Goal: Check status: Check status

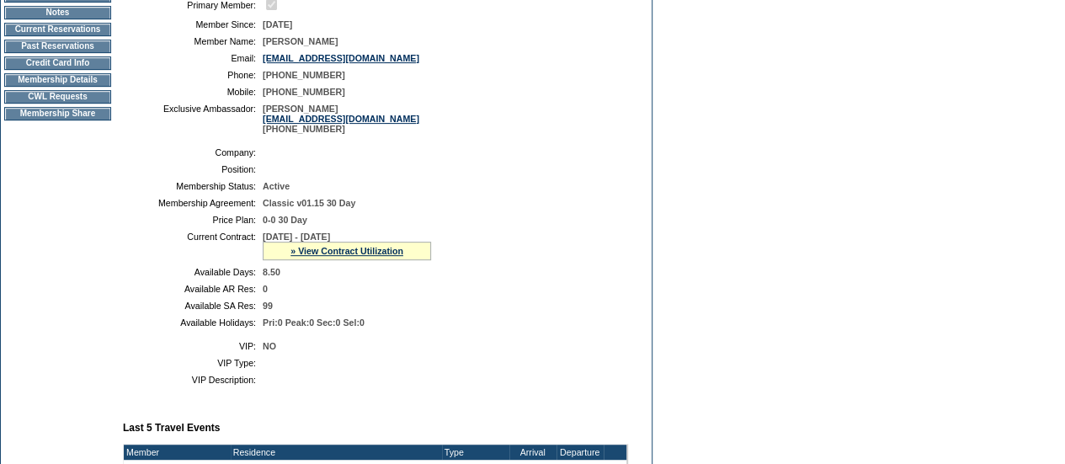
scroll to position [243, 0]
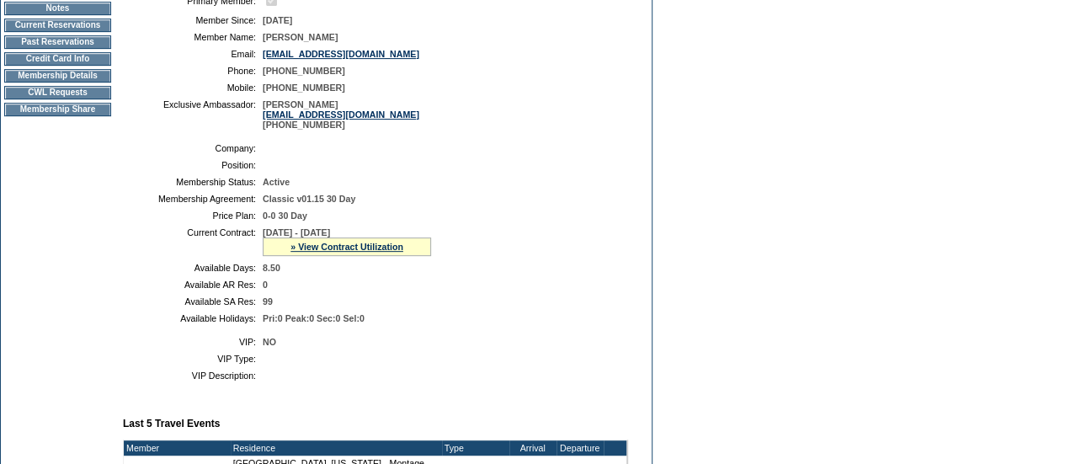
click at [78, 83] on td "Membership Details" at bounding box center [57, 75] width 107 height 13
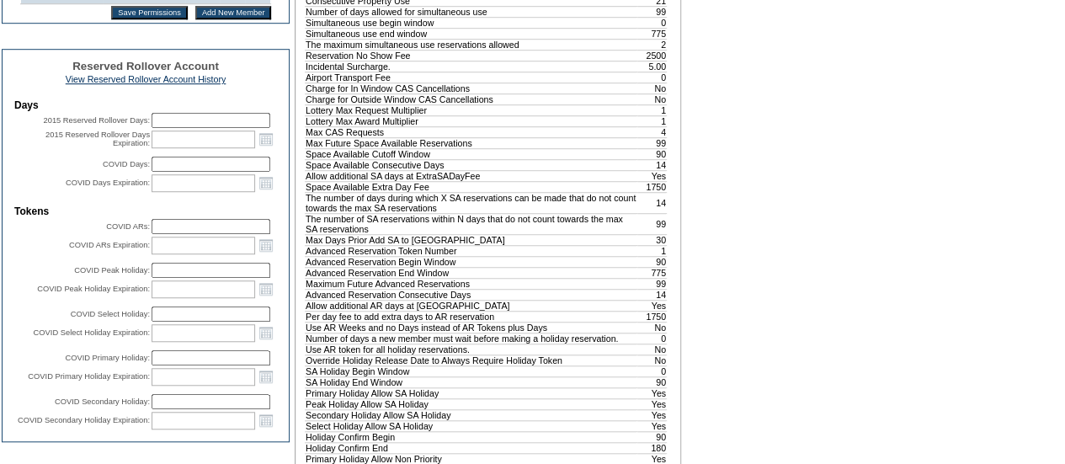
scroll to position [553, 0]
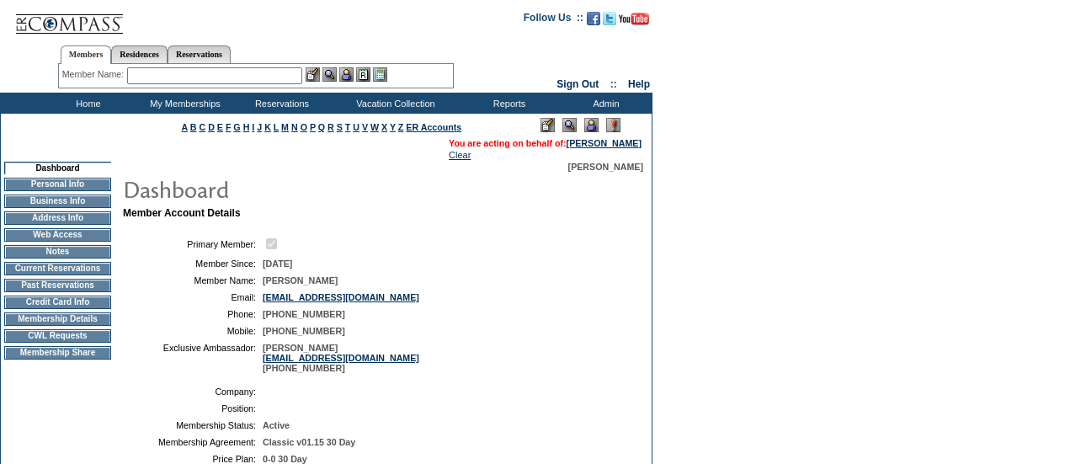
scroll to position [242, 0]
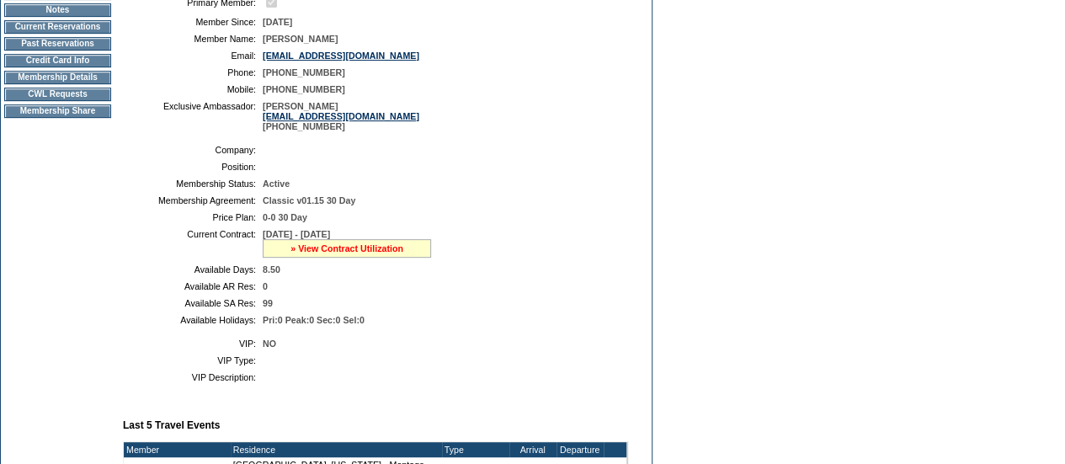
click at [334, 253] on link "» View Contract Utilization" at bounding box center [346, 248] width 113 height 10
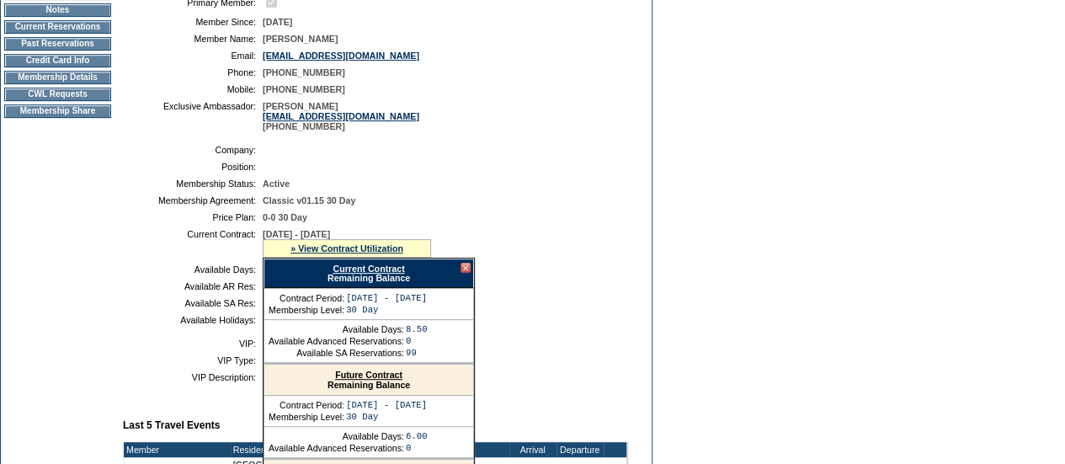
click at [365, 274] on link "Current Contract" at bounding box center [369, 269] width 72 height 10
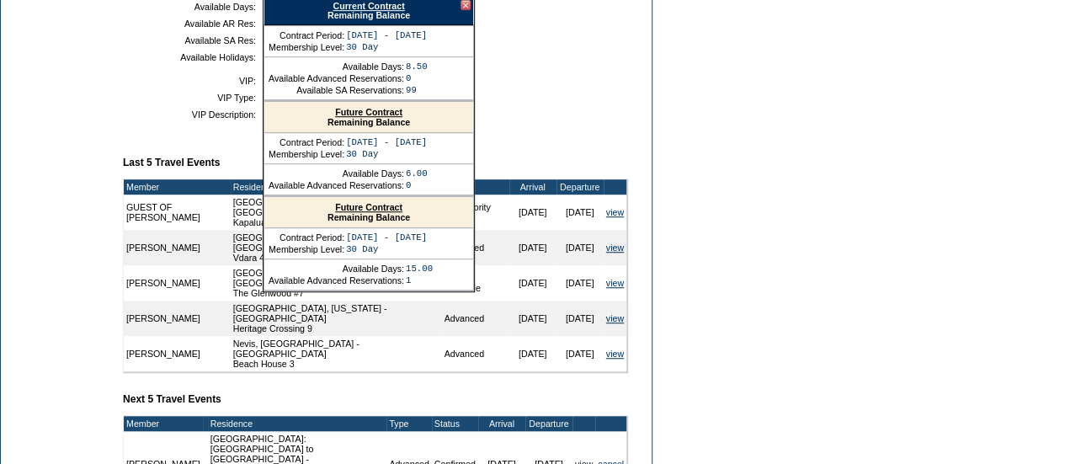
scroll to position [480, 0]
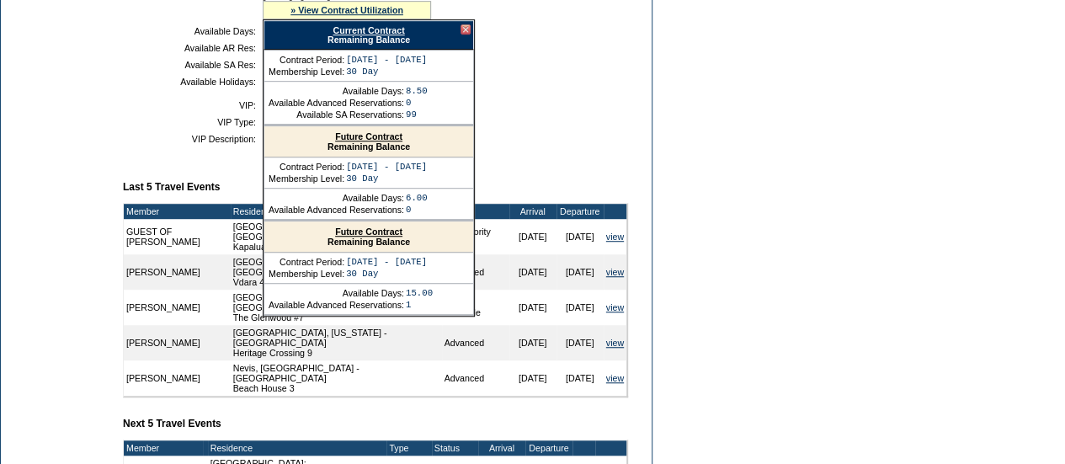
click at [465, 35] on div at bounding box center [466, 29] width 10 height 10
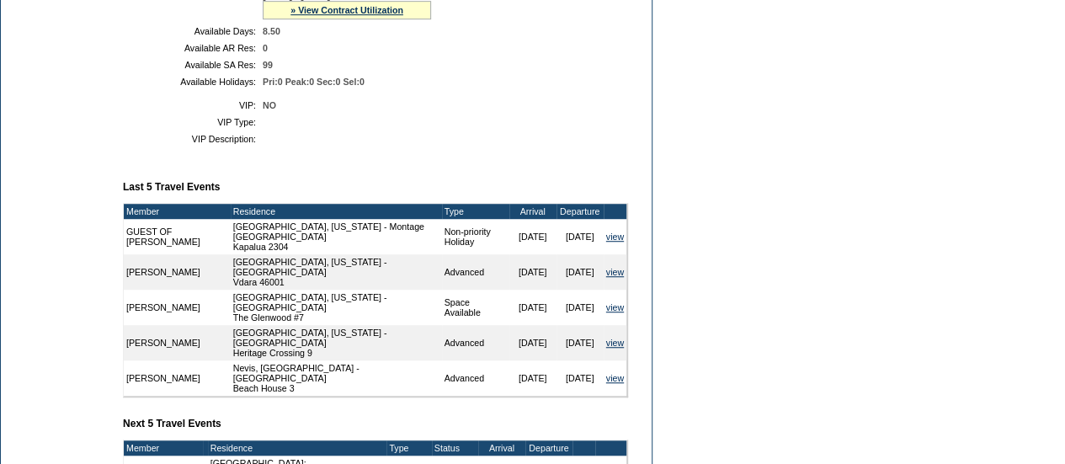
scroll to position [0, 0]
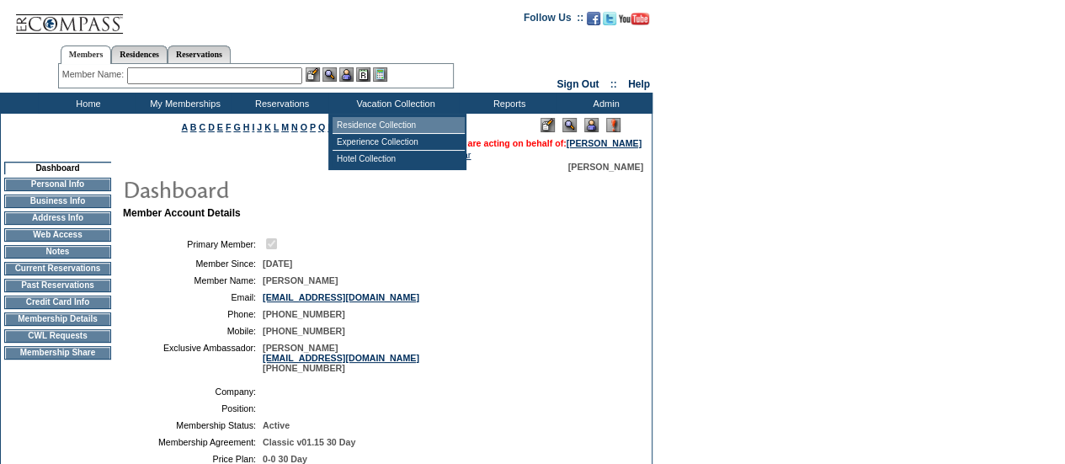
click at [397, 121] on td "Residence Collection" at bounding box center [399, 125] width 132 height 17
